Goal: Task Accomplishment & Management: Manage account settings

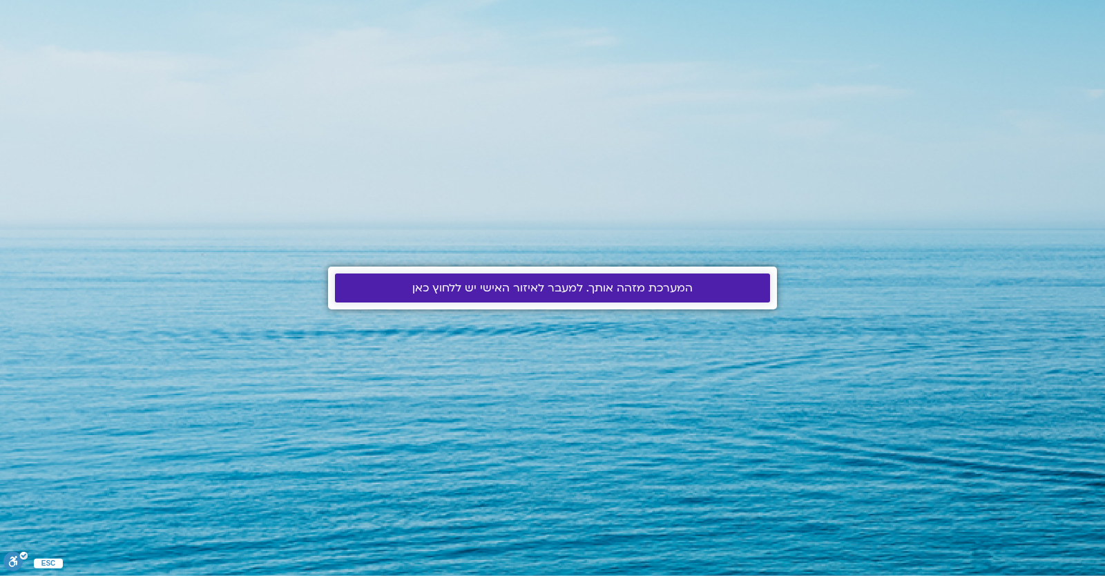
click at [490, 289] on span "המערכת מזהה אותך. למעבר לאיזור האישי יש ללחוץ כאן" at bounding box center [552, 288] width 280 height 12
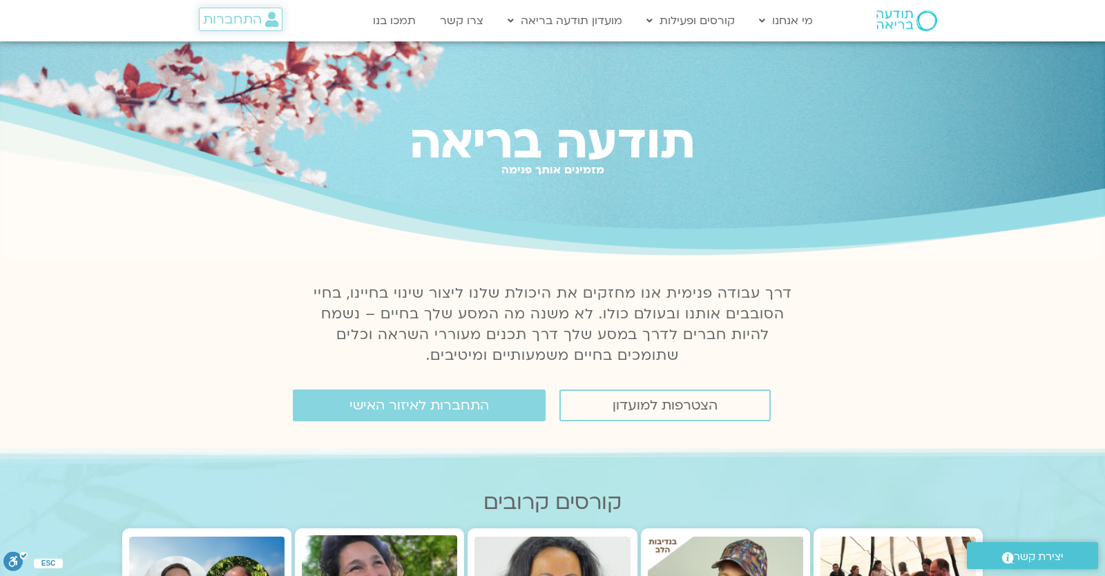
click at [255, 27] on span "התחברות" at bounding box center [232, 19] width 59 height 15
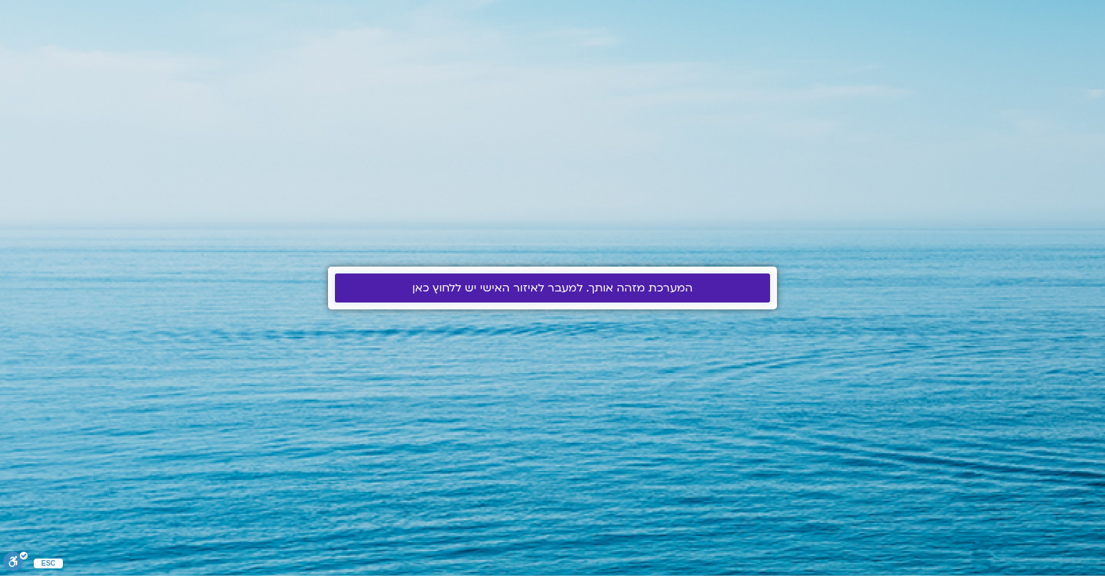
click at [587, 292] on span "המערכת מזהה אותך. למעבר לאיזור האישי יש ללחוץ כאן" at bounding box center [552, 288] width 280 height 12
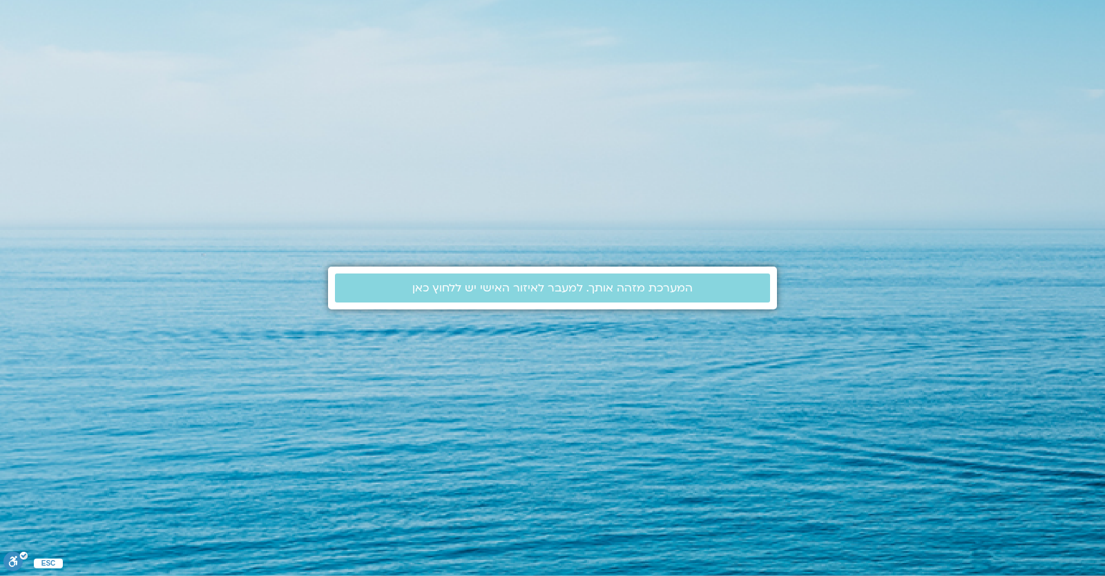
click at [454, 411] on div "המערכת מזהה אותך. למעבר לאיזור האישי יש ללחוץ כאן" at bounding box center [552, 288] width 449 height 576
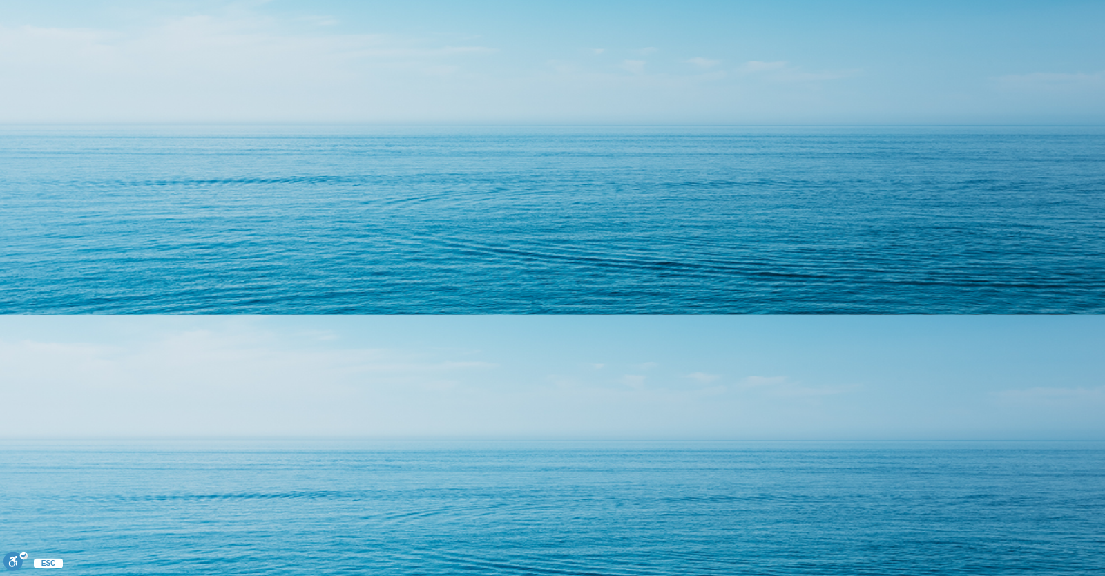
click at [246, 0] on html "ESC ניתן להשתמש בחצי המקלדת בכדי לנווט בין כפתורי הרכיב .a fill:#FFF; ESC סגירה…" at bounding box center [552, 0] width 1105 height 0
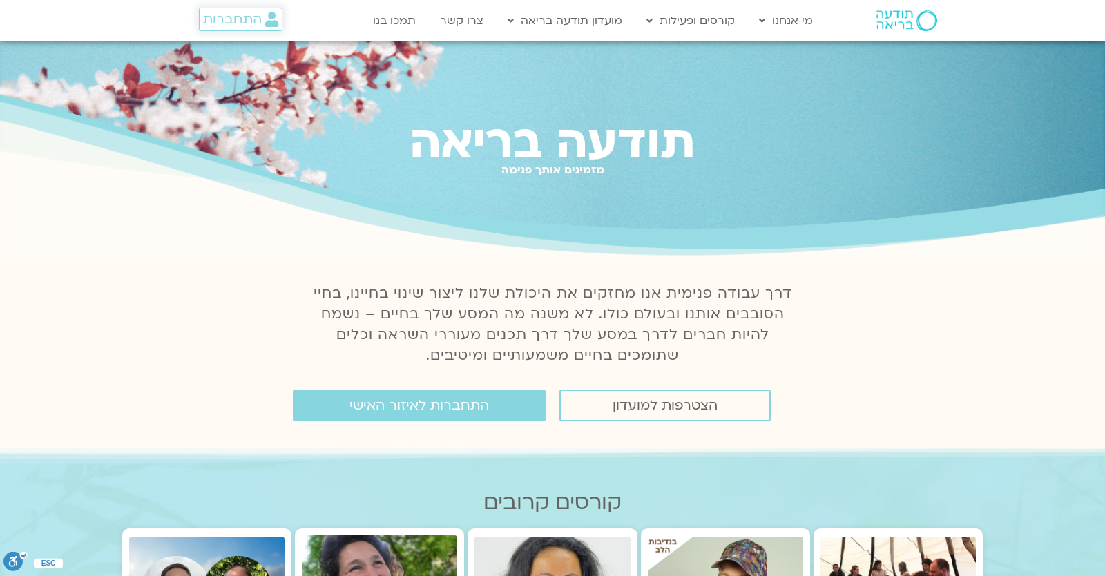
click at [266, 24] on icon at bounding box center [271, 19] width 13 height 15
click at [233, 21] on span "התחברות" at bounding box center [232, 19] width 59 height 15
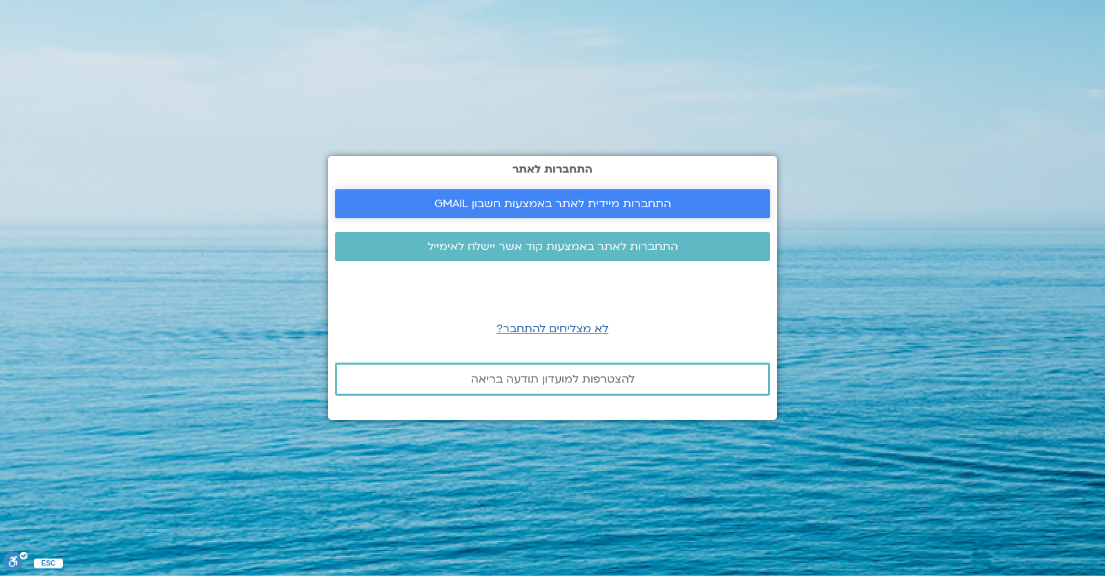
click at [409, 206] on span "התחברות מיידית לאתר באמצעות חשבון GMAIL" at bounding box center [552, 203] width 402 height 12
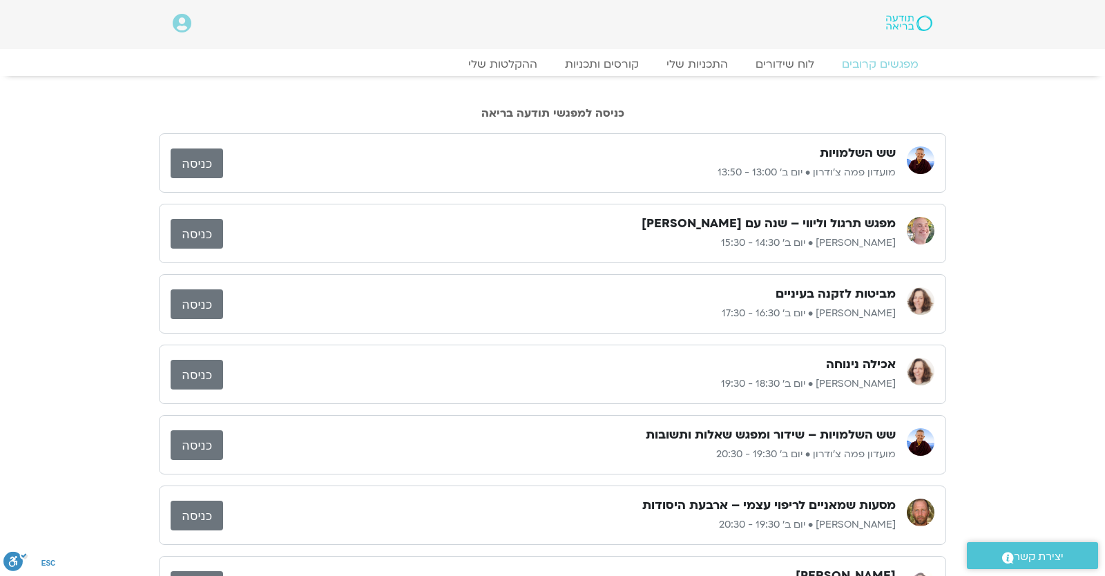
click at [185, 27] on icon at bounding box center [182, 23] width 19 height 19
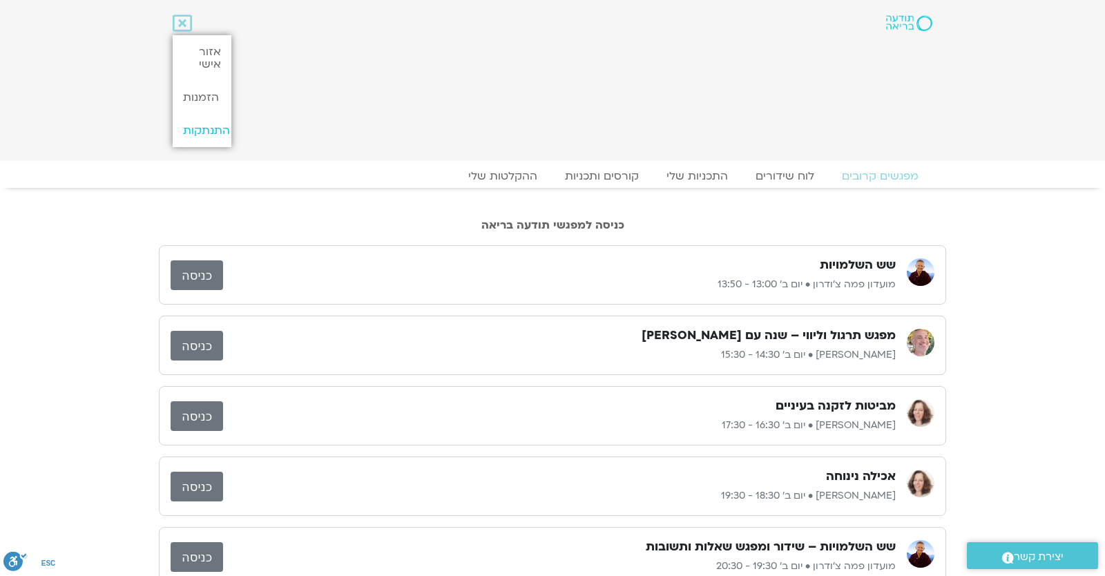
click at [202, 133] on link "התנתקות" at bounding box center [202, 130] width 58 height 33
